Goal: Task Accomplishment & Management: Complete application form

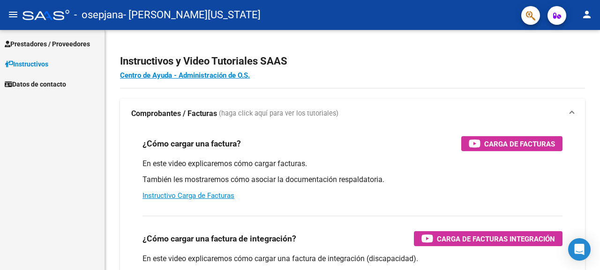
click at [75, 45] on span "Prestadores / Proveedores" at bounding box center [47, 44] width 85 height 10
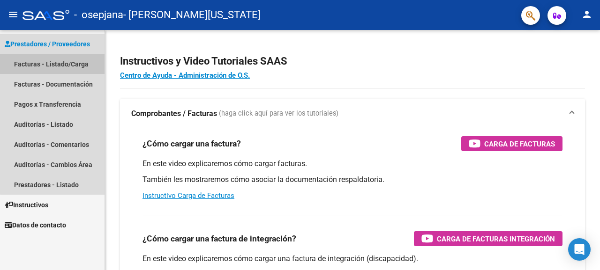
click at [66, 63] on link "Facturas - Listado/Carga" at bounding box center [52, 64] width 104 height 20
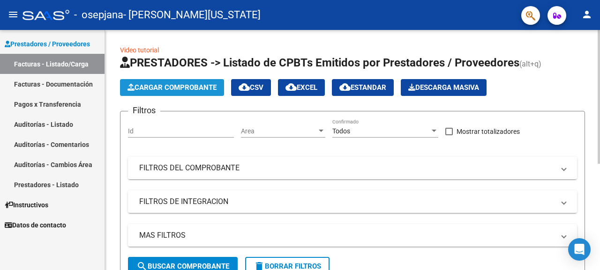
click at [152, 85] on span "Cargar Comprobante" at bounding box center [171, 87] width 89 height 8
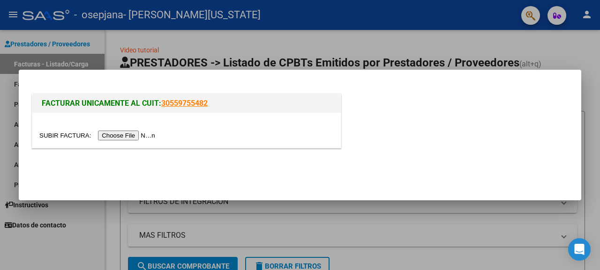
click at [124, 134] on input "file" at bounding box center [98, 136] width 119 height 10
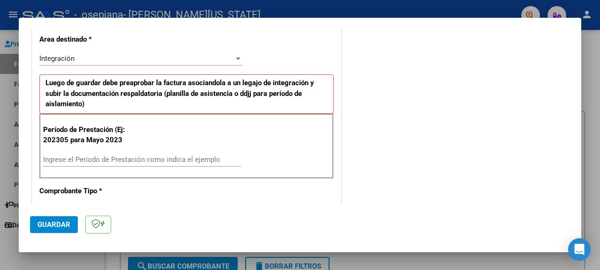
scroll to position [203, 0]
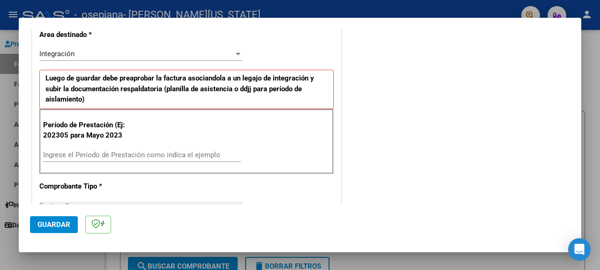
click at [97, 159] on div "Ingrese el Período de Prestación como indica el ejemplo" at bounding box center [142, 155] width 198 height 14
type input "202507"
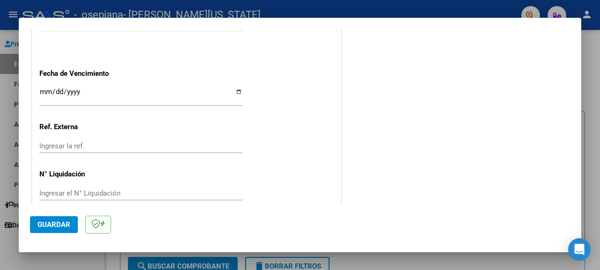
scroll to position [641, 0]
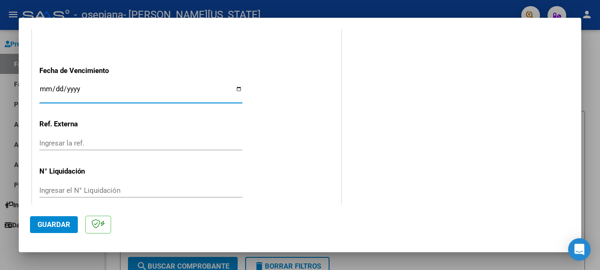
click at [44, 85] on input "Ingresar la fecha" at bounding box center [140, 92] width 203 height 15
click at [234, 87] on input "Ingresar la fecha" at bounding box center [140, 92] width 203 height 15
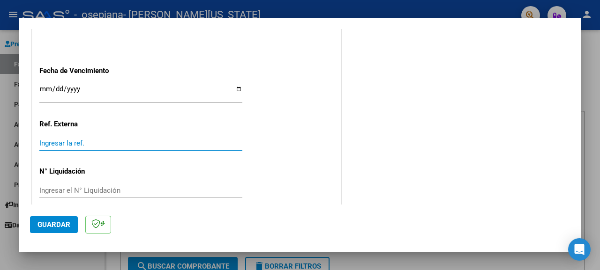
click at [69, 139] on input "Ingresar la ref." at bounding box center [140, 143] width 203 height 8
click at [237, 85] on input "[DATE]" at bounding box center [140, 92] width 203 height 15
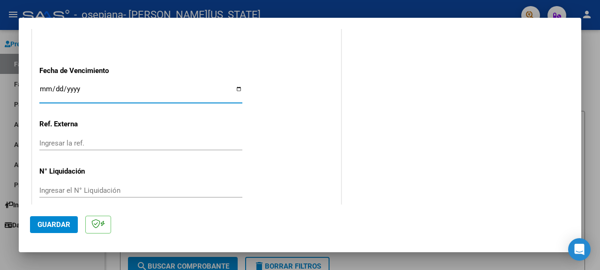
click at [237, 85] on input "[DATE]" at bounding box center [140, 92] width 203 height 15
click at [236, 85] on input "[DATE]" at bounding box center [140, 92] width 203 height 15
type input "[DATE]"
click at [62, 221] on span "Guardar" at bounding box center [53, 225] width 33 height 8
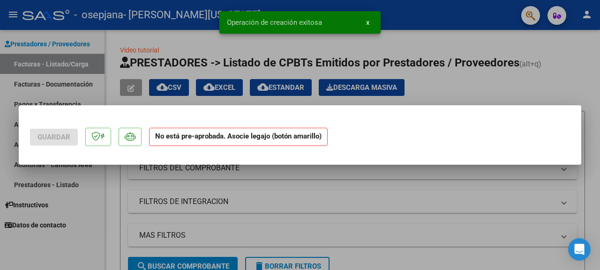
scroll to position [0, 0]
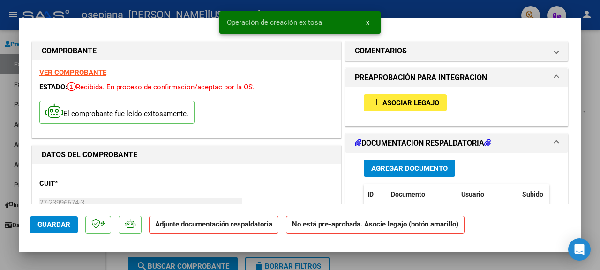
click at [394, 102] on span "Asociar Legajo" at bounding box center [410, 103] width 57 height 8
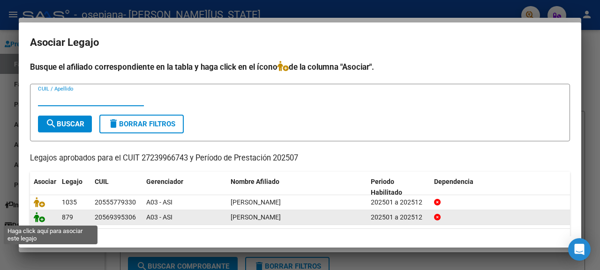
click at [39, 220] on icon at bounding box center [39, 217] width 11 height 10
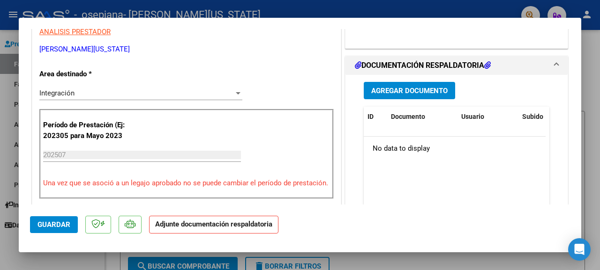
scroll to position [201, 0]
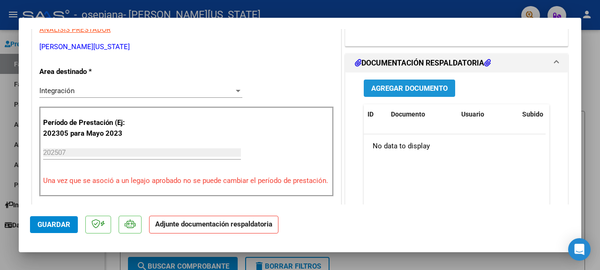
click at [403, 90] on span "Agregar Documento" at bounding box center [409, 88] width 76 height 8
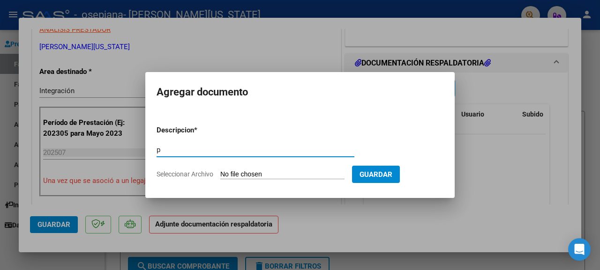
type input "planilla asistencia"
click at [386, 171] on span "Guardar" at bounding box center [375, 175] width 33 height 8
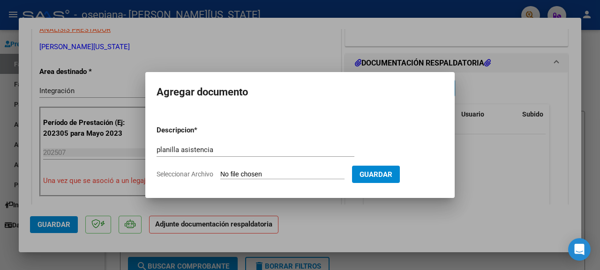
click at [254, 175] on input "Seleccionar Archivo" at bounding box center [282, 175] width 124 height 9
type input "C:\fakepath\MAXIMO.pdf"
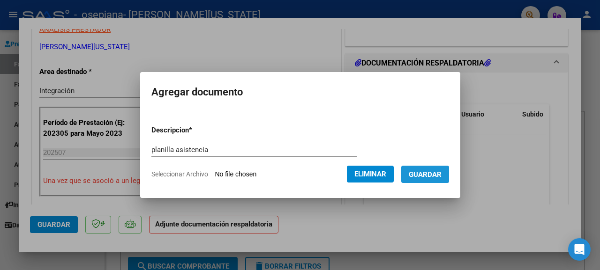
click at [437, 172] on span "Guardar" at bounding box center [424, 175] width 33 height 8
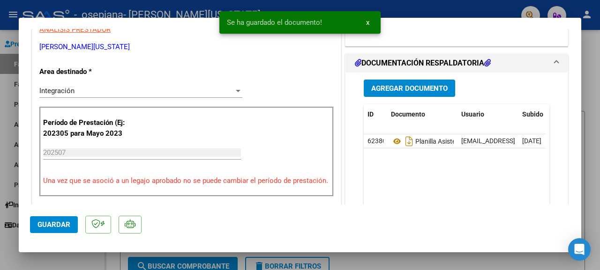
click at [593, 83] on div at bounding box center [300, 135] width 600 height 270
type input "$ 0,00"
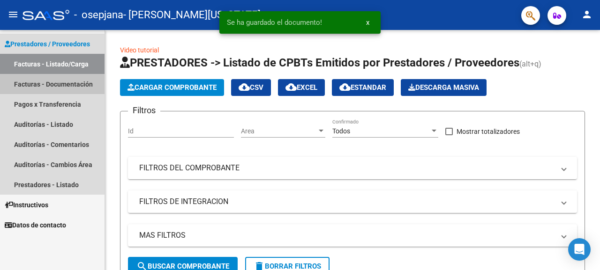
click at [57, 82] on link "Facturas - Documentación" at bounding box center [52, 84] width 104 height 20
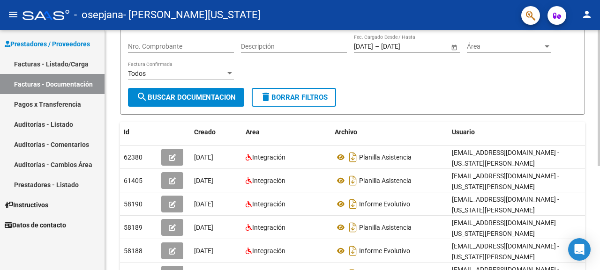
scroll to position [102, 0]
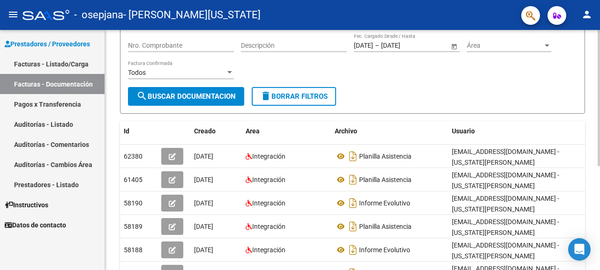
click at [599, 125] on div at bounding box center [598, 98] width 2 height 136
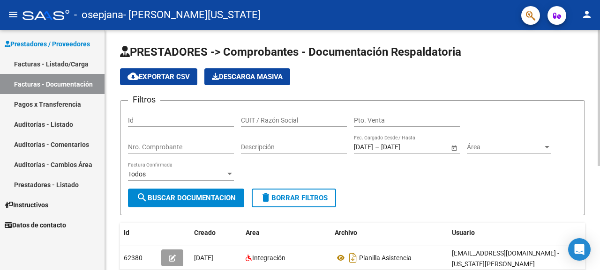
click at [599, 131] on div at bounding box center [598, 98] width 2 height 136
click at [599, 129] on div at bounding box center [598, 98] width 2 height 136
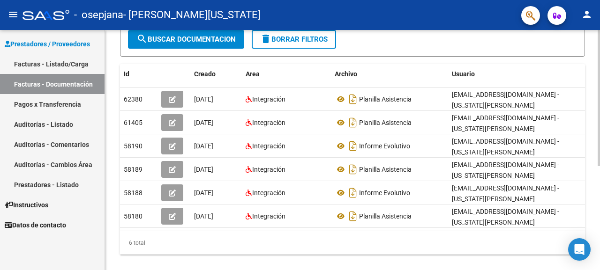
scroll to position [166, 0]
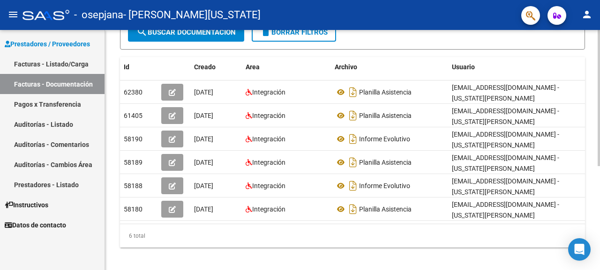
click at [598, 228] on div at bounding box center [598, 150] width 2 height 240
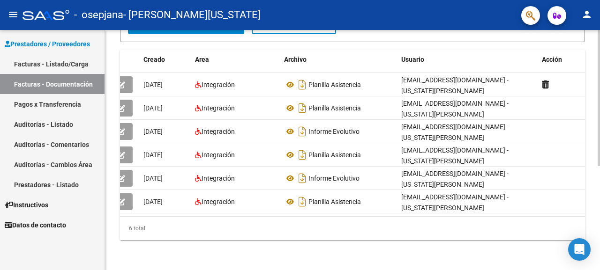
scroll to position [183, 0]
click at [595, 270] on html "menu - osepjana - [PERSON_NAME][US_STATE] person Prestadores / Proveedores Fact…" at bounding box center [300, 135] width 600 height 270
drag, startPoint x: 595, startPoint y: 267, endPoint x: 599, endPoint y: 250, distance: 17.3
click at [598, 257] on div "PRESTADORES -> Comprobantes - Documentación Respaldatoria cloud_download Export…" at bounding box center [353, 63] width 497 height 414
click at [599, 246] on div at bounding box center [598, 150] width 2 height 240
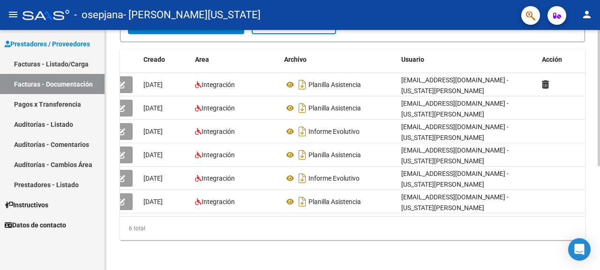
click at [599, 238] on div at bounding box center [598, 150] width 2 height 240
click at [599, 237] on div at bounding box center [598, 150] width 2 height 240
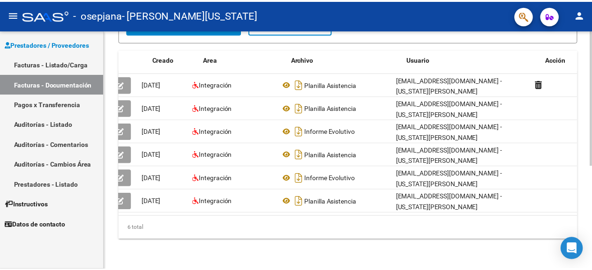
scroll to position [0, 0]
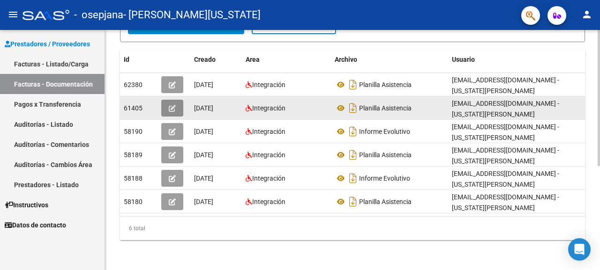
click at [170, 105] on icon "button" at bounding box center [172, 108] width 7 height 7
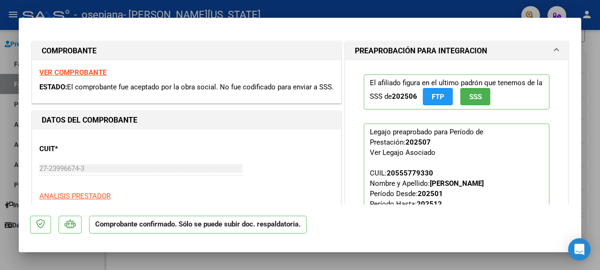
click at [596, 95] on div at bounding box center [300, 135] width 600 height 270
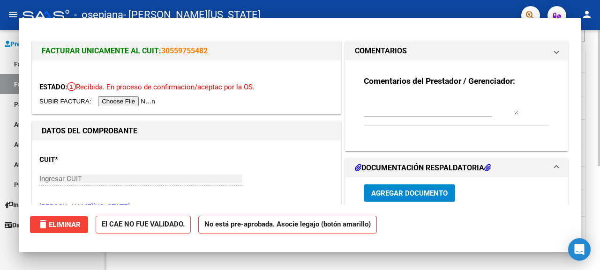
type input "$ 0,00"
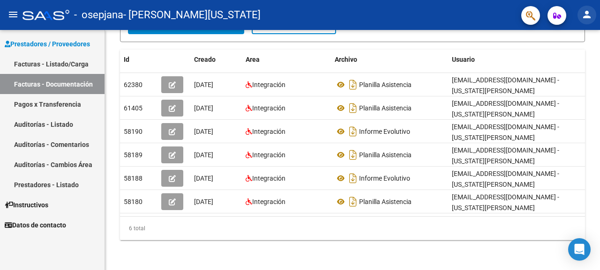
click at [583, 22] on button "person" at bounding box center [586, 15] width 19 height 19
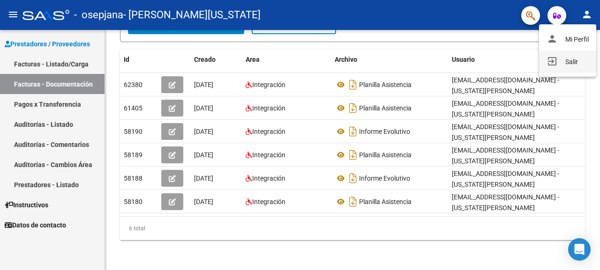
click at [558, 59] on button "exit_to_app Salir" at bounding box center [567, 62] width 57 height 22
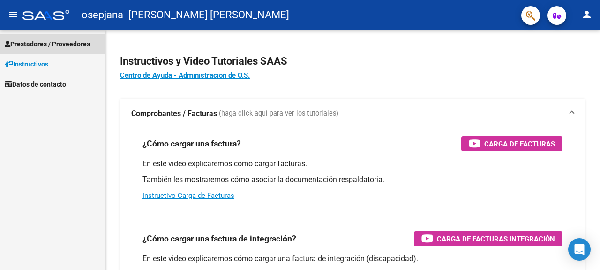
click at [52, 40] on span "Prestadores / Proveedores" at bounding box center [47, 44] width 85 height 10
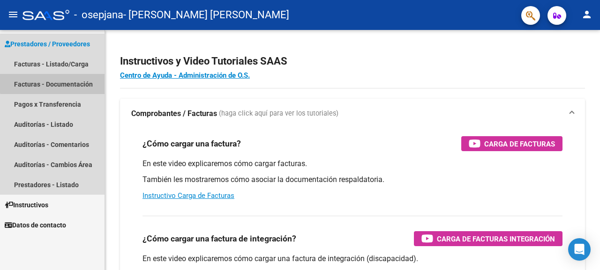
click at [52, 81] on link "Facturas - Documentación" at bounding box center [52, 84] width 104 height 20
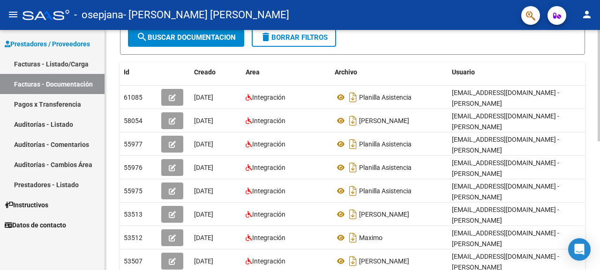
scroll to position [165, 0]
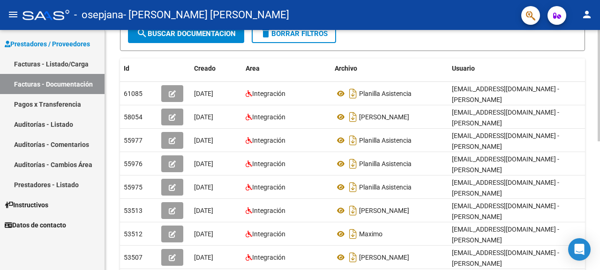
click at [599, 137] on div at bounding box center [598, 85] width 2 height 111
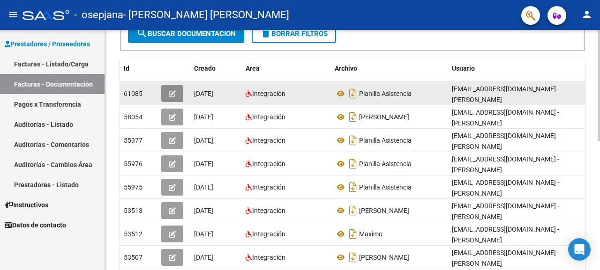
click at [172, 97] on icon "button" at bounding box center [172, 93] width 7 height 7
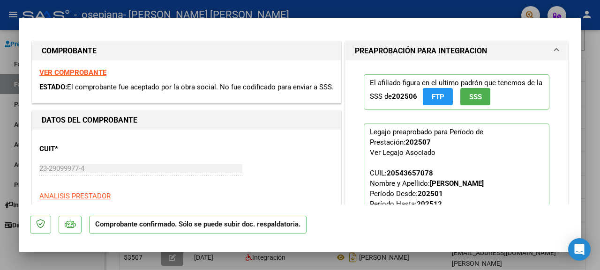
click at [595, 66] on div at bounding box center [300, 135] width 600 height 270
type input "$ 0,00"
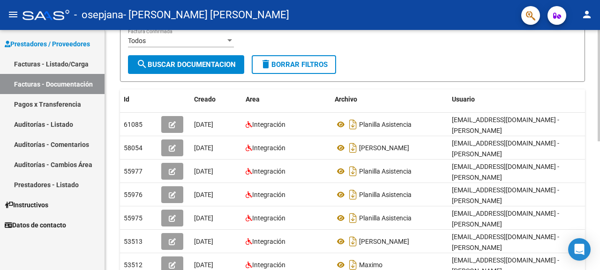
scroll to position [156, 0]
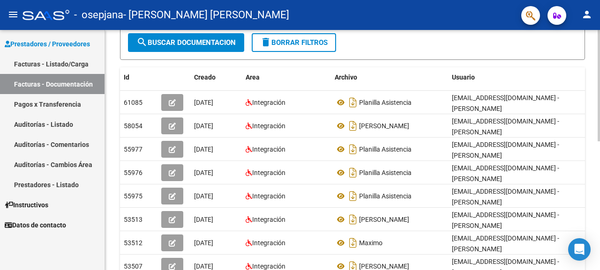
click at [594, 176] on div "PRESTADORES -> Comprobantes - Documentación Respaldatoria cloud_download Export…" at bounding box center [353, 128] width 497 height 508
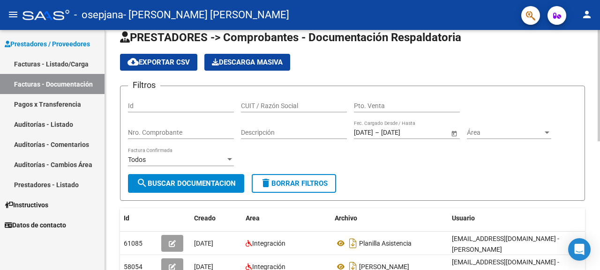
click at [599, 136] on div at bounding box center [598, 85] width 2 height 111
click at [599, 134] on div at bounding box center [598, 85] width 2 height 111
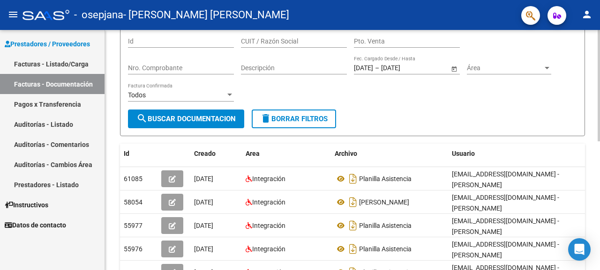
scroll to position [82, 0]
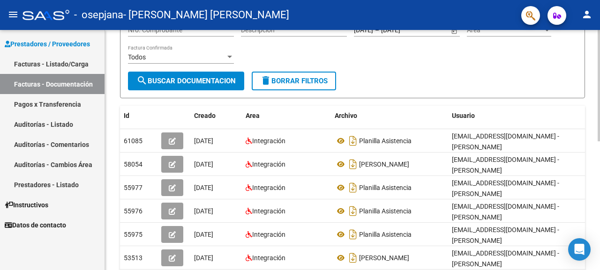
click at [599, 196] on div at bounding box center [598, 150] width 2 height 240
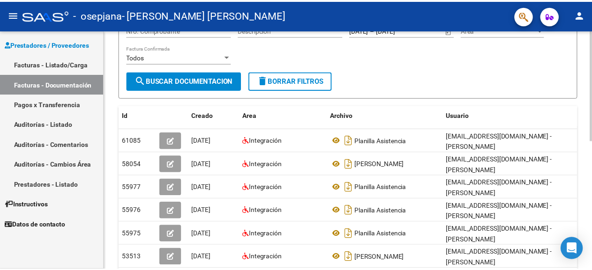
scroll to position [277, 0]
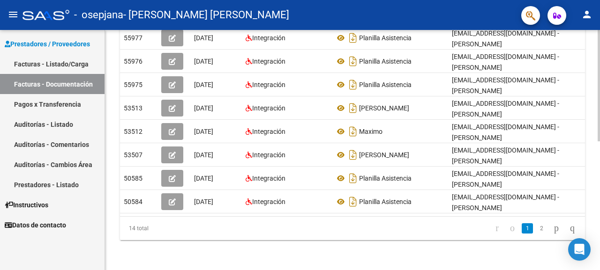
click at [599, 59] on div at bounding box center [598, 150] width 2 height 240
click at [586, 17] on mat-icon "person" at bounding box center [586, 14] width 11 height 11
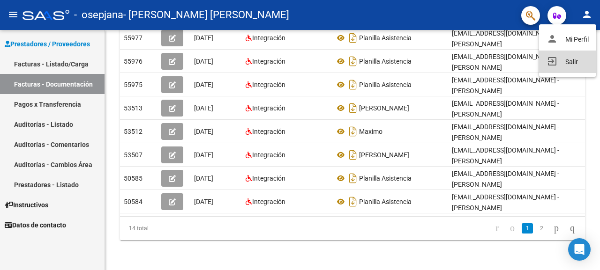
click at [566, 61] on button "exit_to_app Salir" at bounding box center [567, 62] width 57 height 22
